Goal: Information Seeking & Learning: Compare options

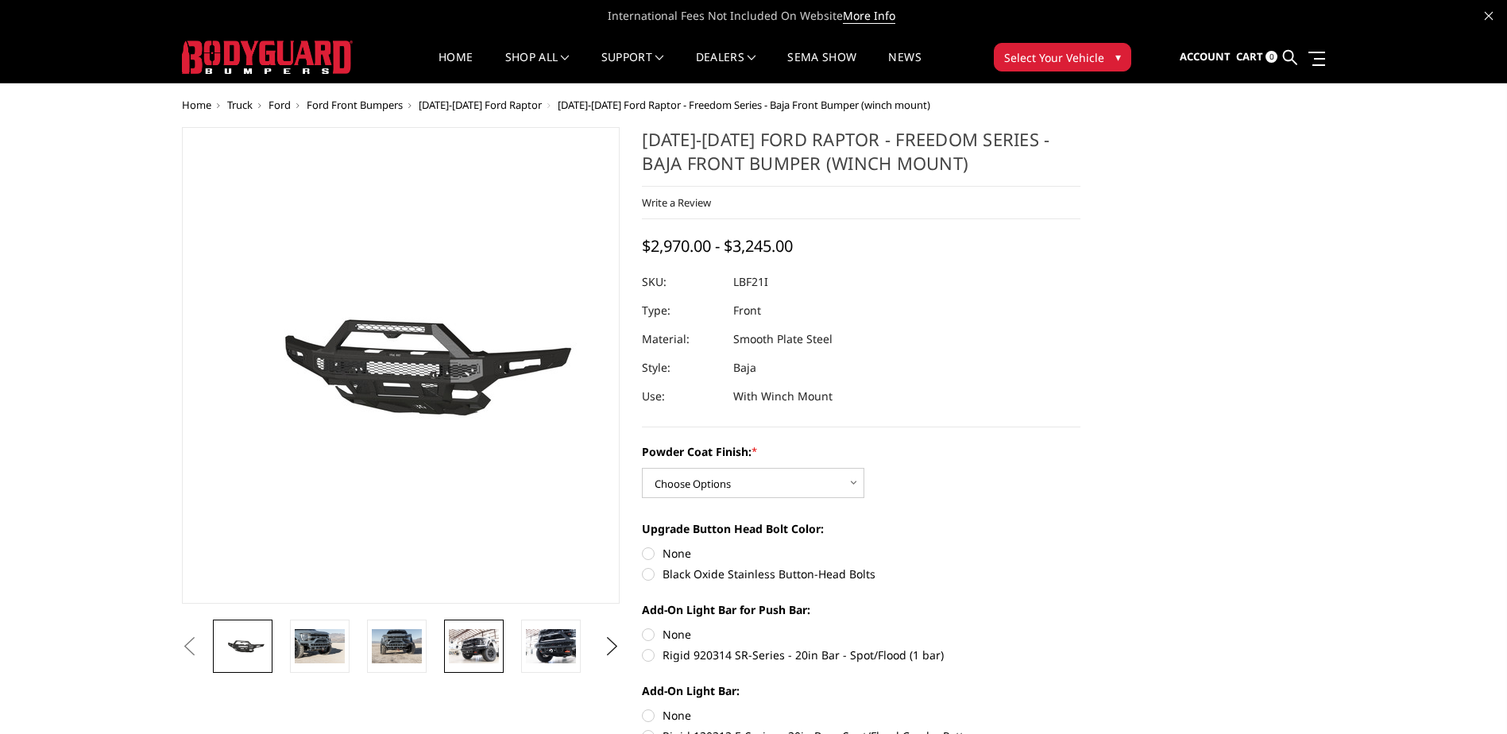
click at [476, 658] on img at bounding box center [474, 645] width 50 height 33
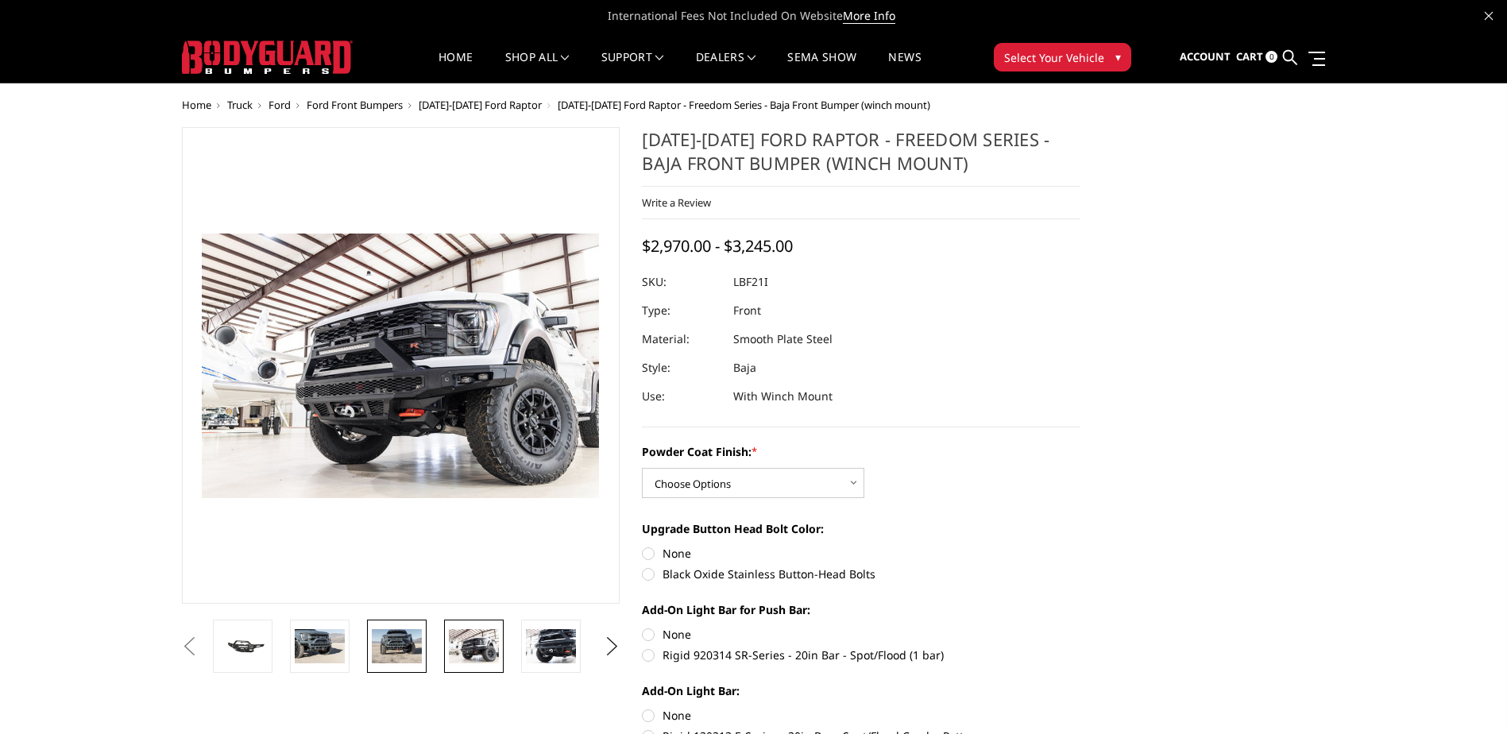
click at [404, 645] on img at bounding box center [397, 645] width 50 height 33
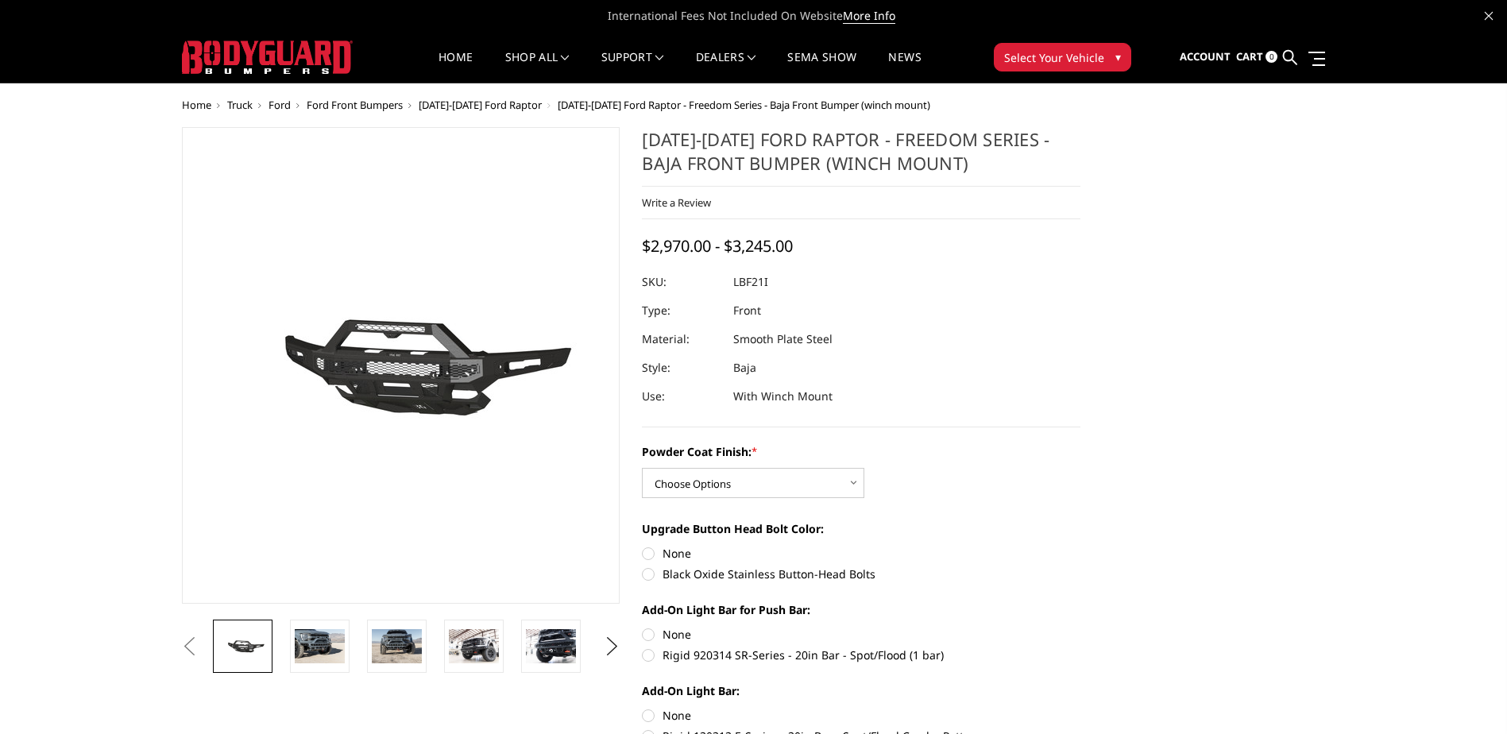
click at [370, 105] on span "Ford Front Bumpers" at bounding box center [355, 105] width 96 height 14
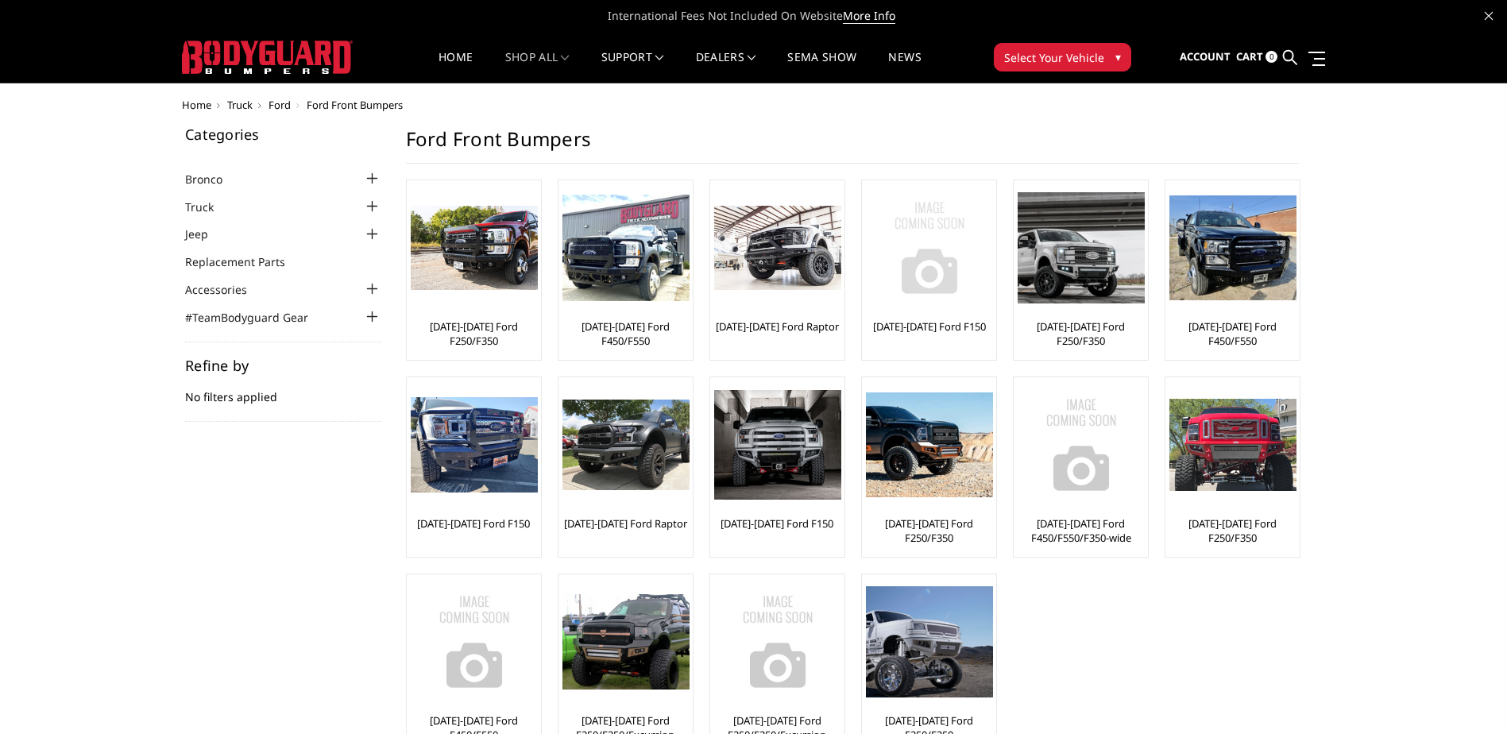
click at [917, 276] on img at bounding box center [929, 247] width 127 height 127
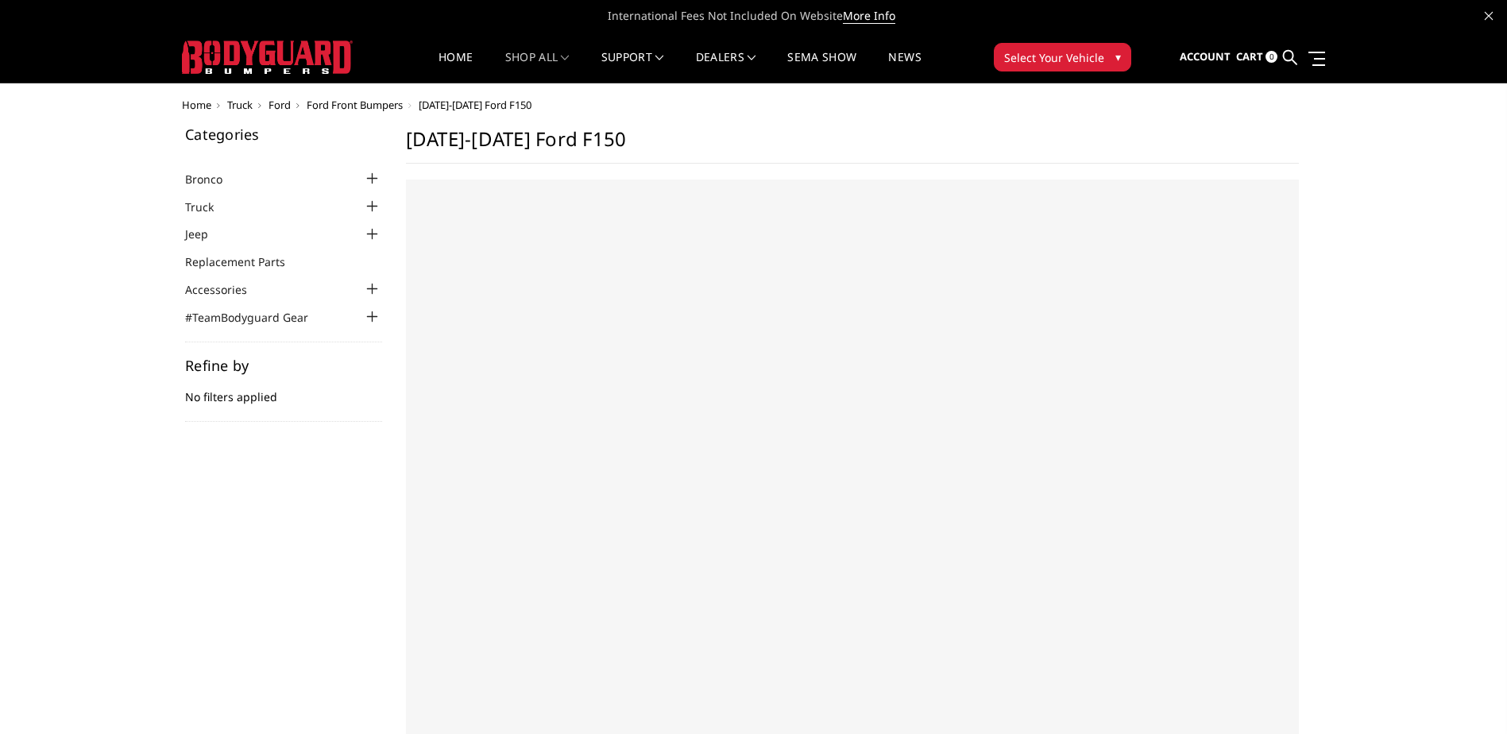
select select "US"
